Goal: Information Seeking & Learning: Learn about a topic

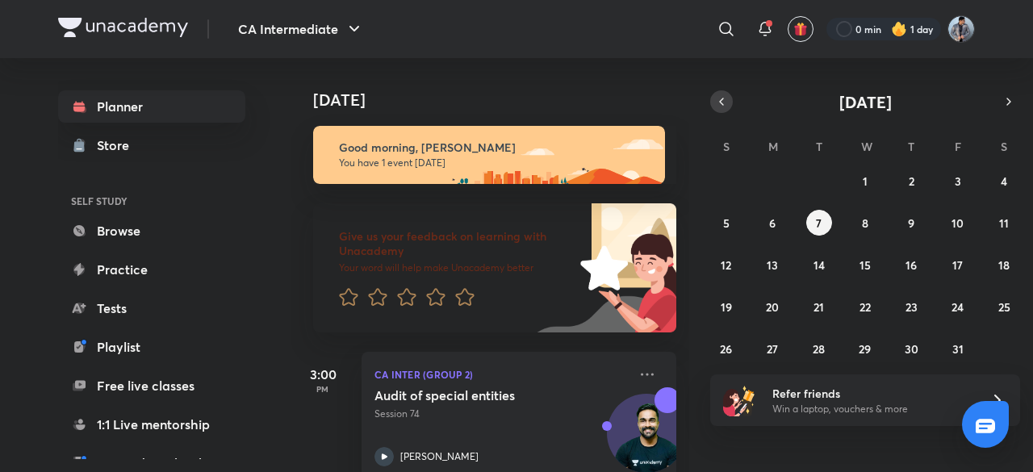
click at [724, 106] on icon "button" at bounding box center [721, 101] width 13 height 15
click at [958, 303] on abbr "26" at bounding box center [957, 306] width 12 height 15
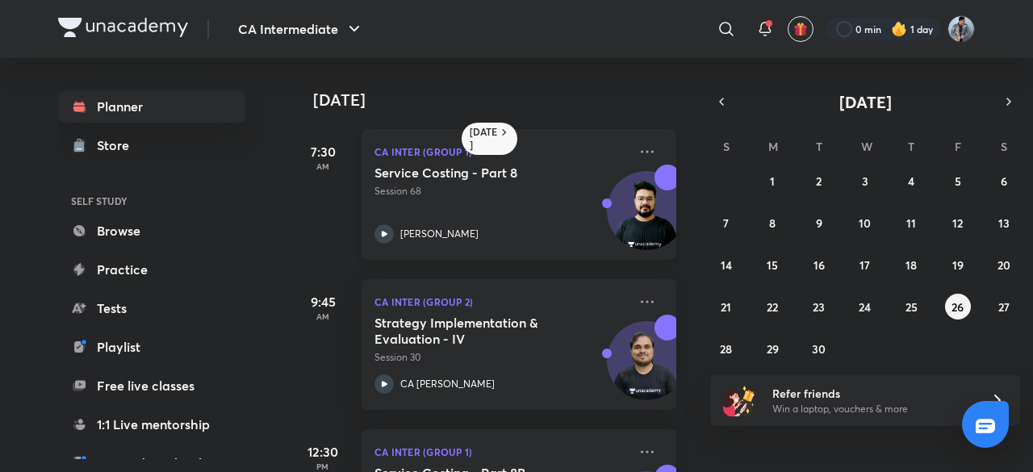
click at [469, 203] on div "Service Costing - Part 8 Session 68 [PERSON_NAME]" at bounding box center [500, 204] width 253 height 79
